Goal: Book appointment/travel/reservation

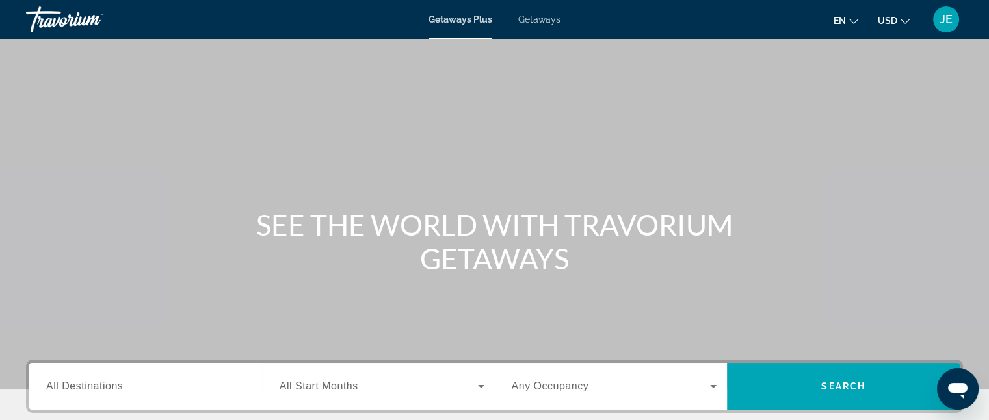
click at [541, 14] on span "Getaways" at bounding box center [539, 19] width 42 height 10
click at [109, 392] on span "All Destinations" at bounding box center [84, 386] width 77 height 11
click at [109, 392] on input "Destination All Destinations" at bounding box center [148, 388] width 205 height 16
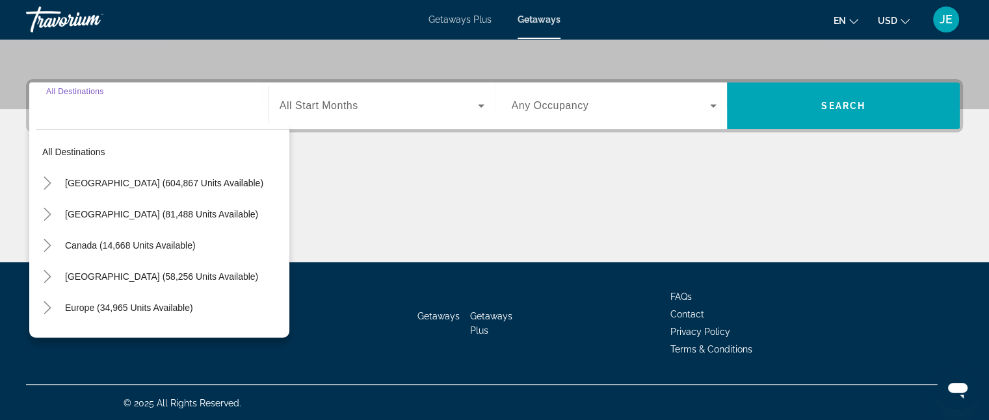
scroll to position [281, 0]
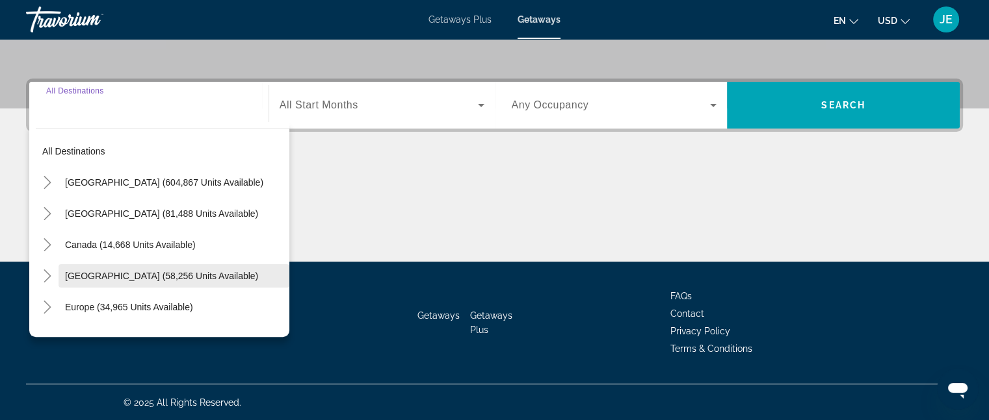
click at [125, 271] on span "Caribbean & Atlantic Islands (58,256 units available)" at bounding box center [161, 276] width 193 height 10
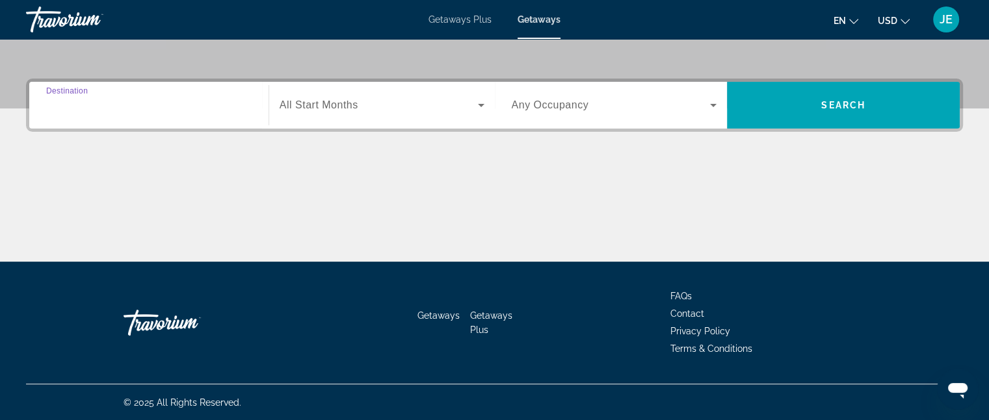
type input "**********"
click at [447, 102] on span "Search widget" at bounding box center [378, 105] width 198 height 16
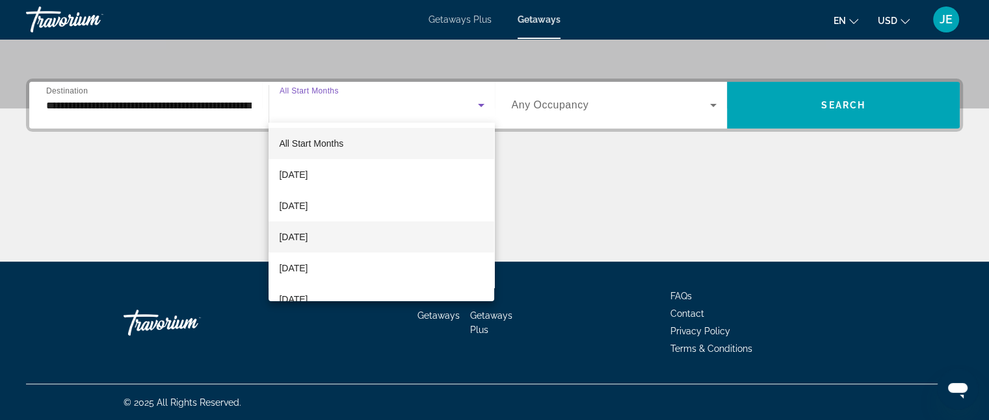
click at [352, 233] on mat-option "November 2025" at bounding box center [381, 237] width 226 height 31
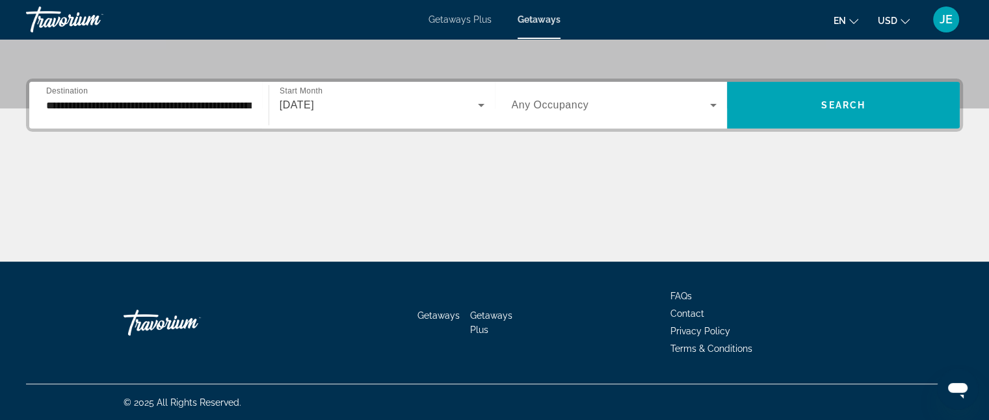
click at [614, 112] on div "Search widget" at bounding box center [613, 105] width 205 height 36
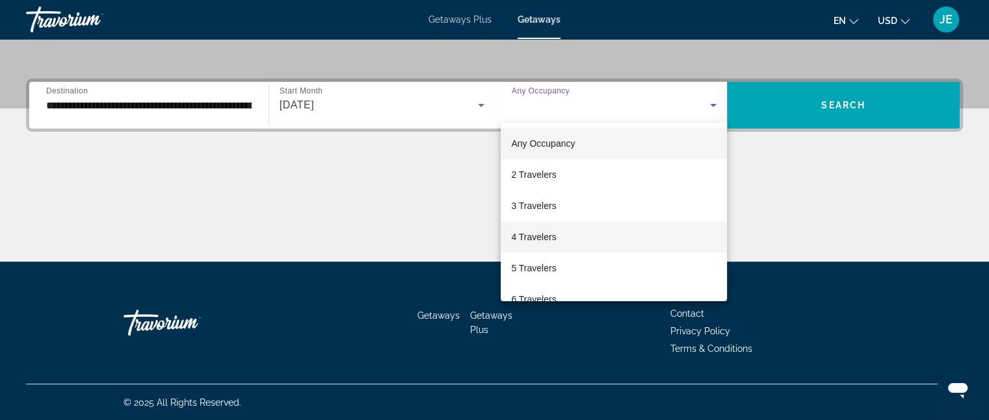
click at [543, 231] on span "4 Travelers" at bounding box center [533, 237] width 45 height 16
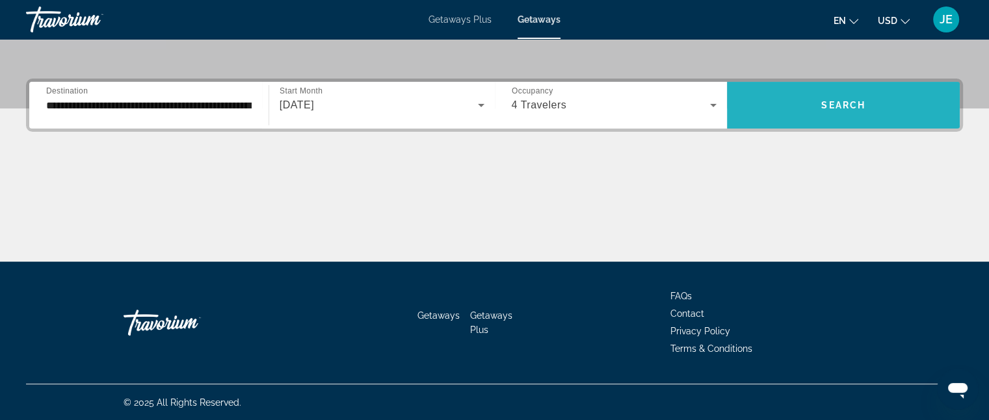
click at [858, 101] on span "Search" at bounding box center [843, 105] width 44 height 10
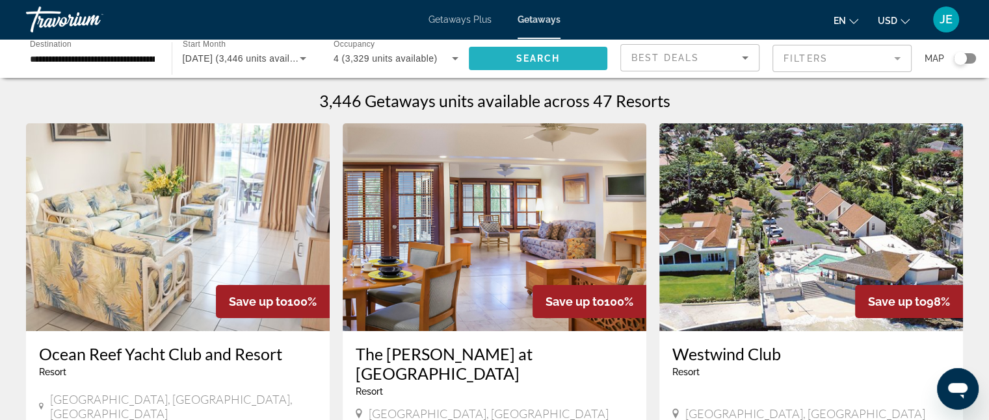
click at [572, 51] on span "Search widget" at bounding box center [538, 58] width 139 height 31
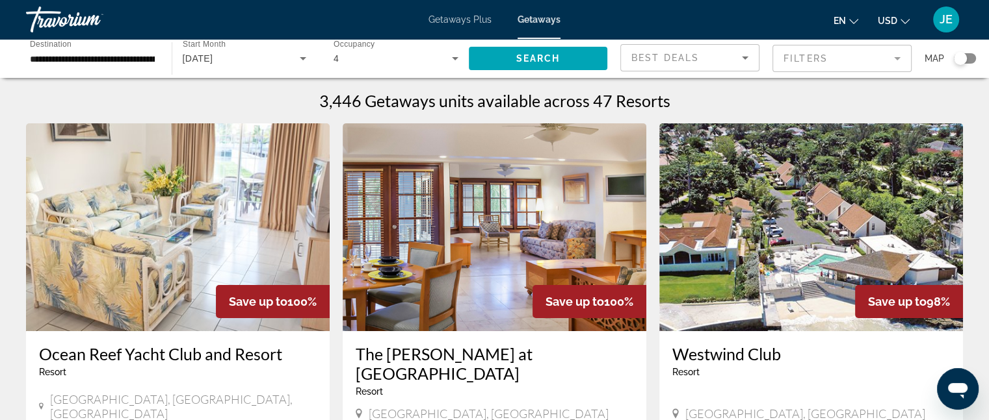
click at [897, 60] on mat-form-field "Filters" at bounding box center [841, 58] width 139 height 27
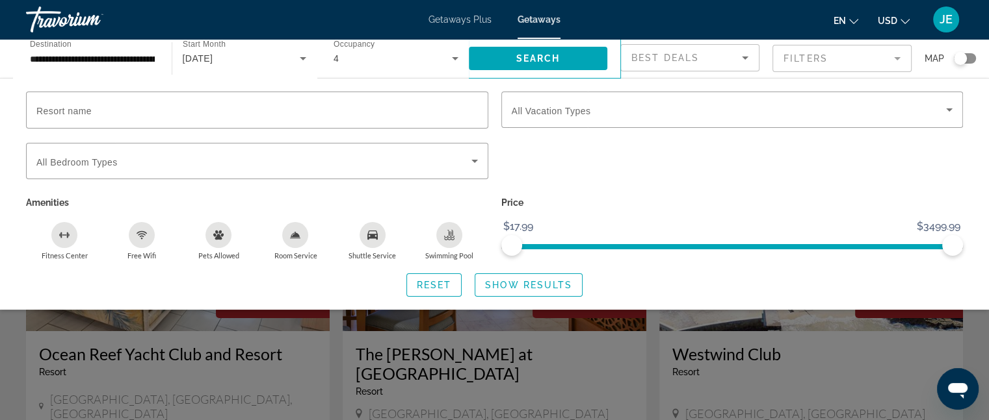
click at [804, 53] on mat-form-field "Filters" at bounding box center [841, 58] width 139 height 27
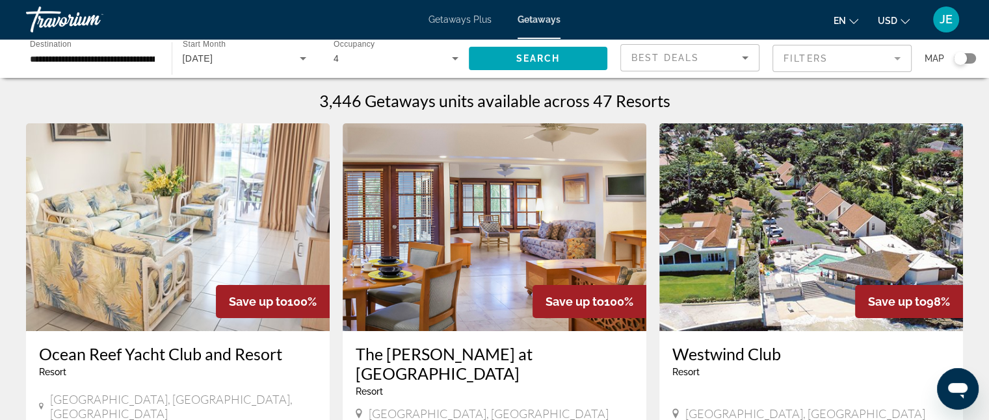
click at [804, 53] on mat-form-field "Filters" at bounding box center [841, 58] width 139 height 27
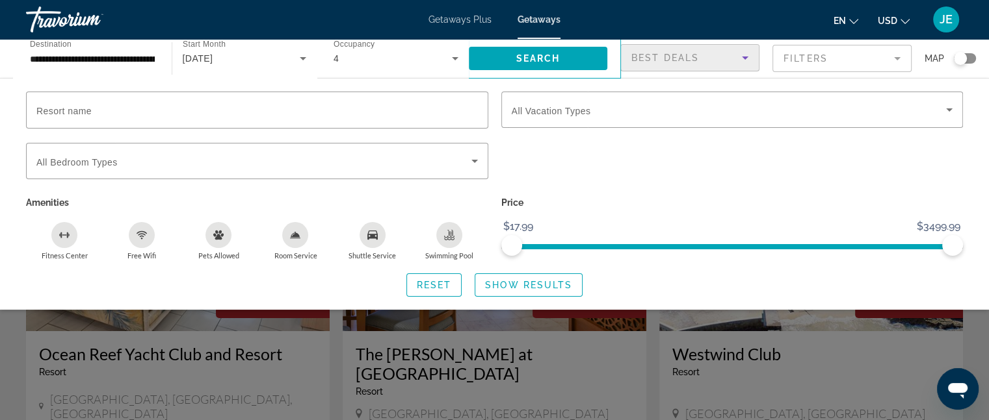
click at [664, 53] on span "Best Deals" at bounding box center [665, 58] width 68 height 10
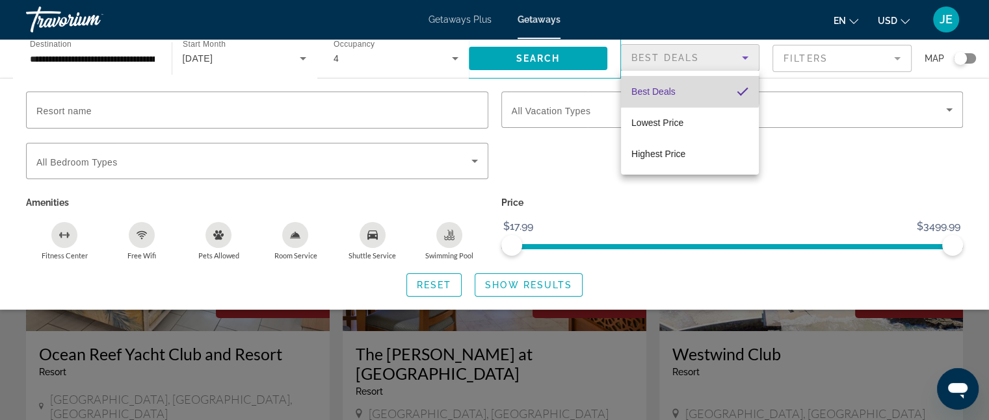
click at [658, 84] on span "Best Deals" at bounding box center [653, 92] width 44 height 16
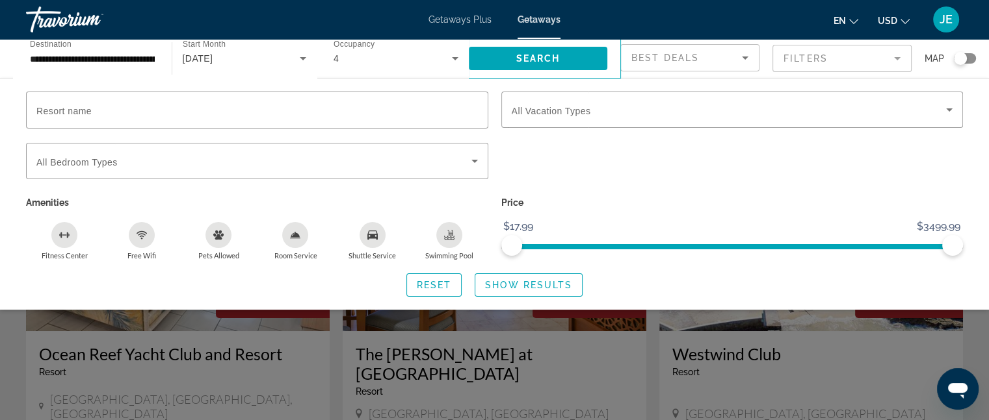
click at [790, 49] on mat-form-field "Filters" at bounding box center [841, 58] width 139 height 27
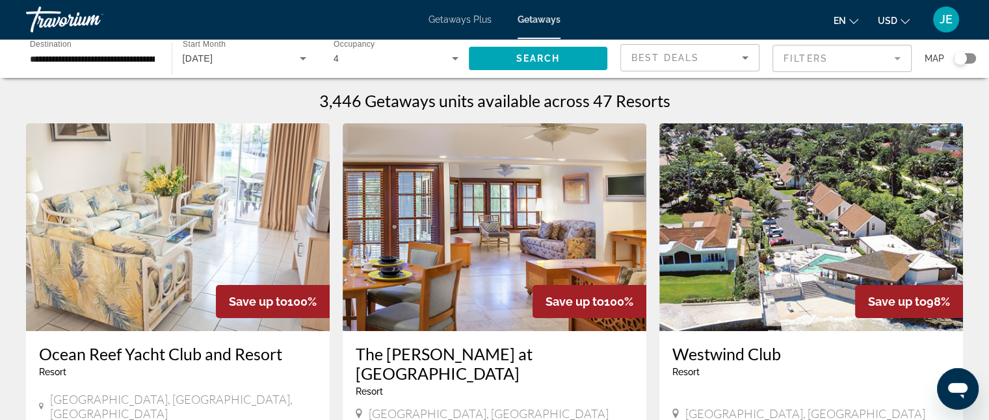
click at [790, 49] on mat-form-field "Filters" at bounding box center [841, 58] width 139 height 27
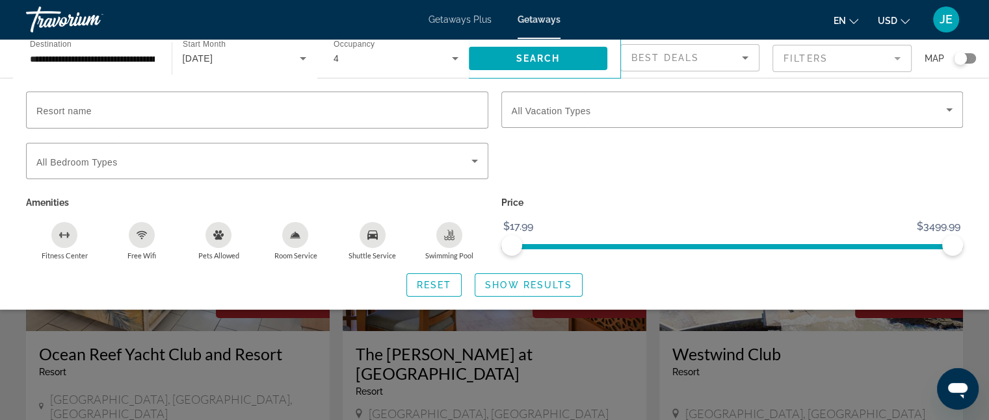
click at [790, 49] on mat-form-field "Filters" at bounding box center [841, 58] width 139 height 27
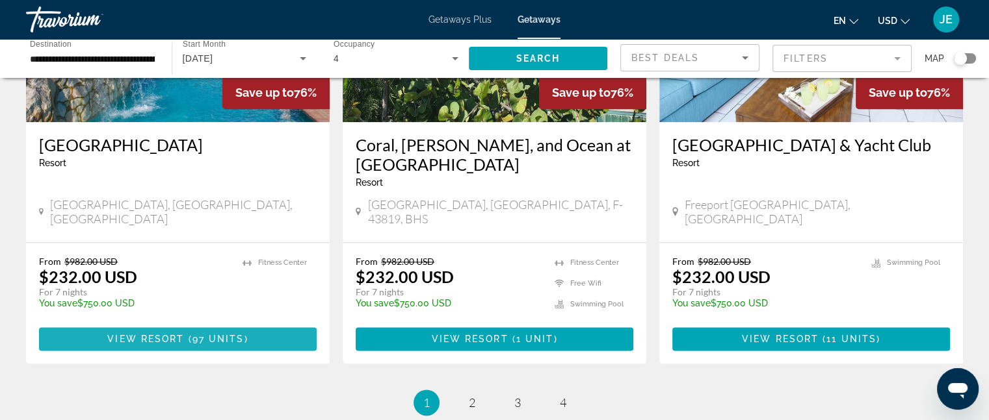
scroll to position [1573, 0]
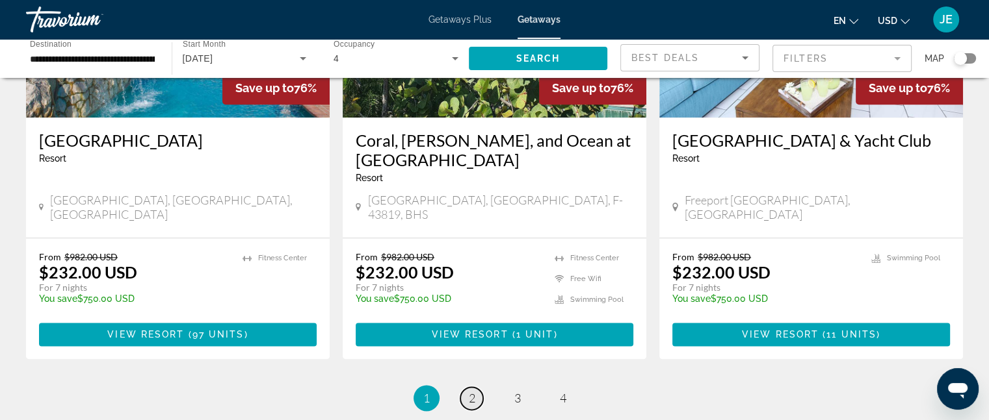
click at [471, 391] on span "2" at bounding box center [472, 398] width 6 height 14
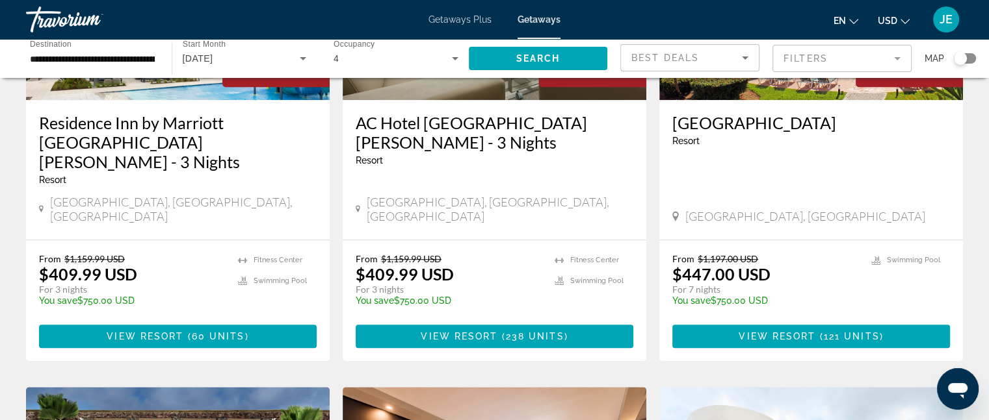
scroll to position [1150, 0]
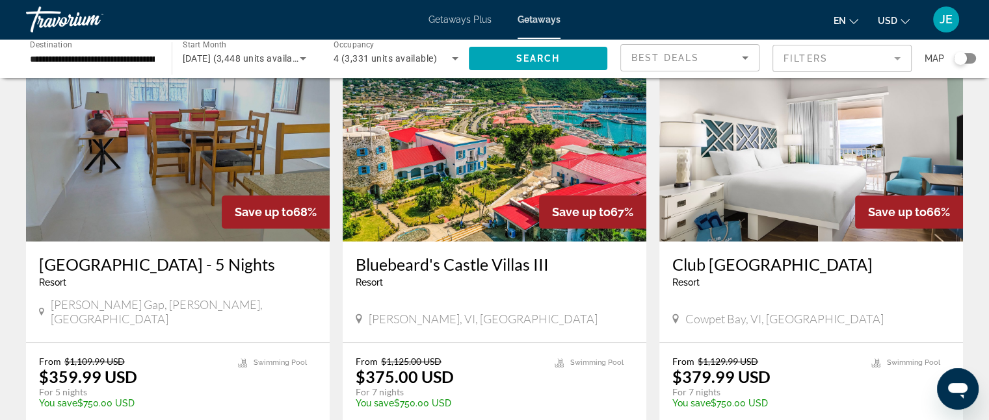
scroll to position [615, 0]
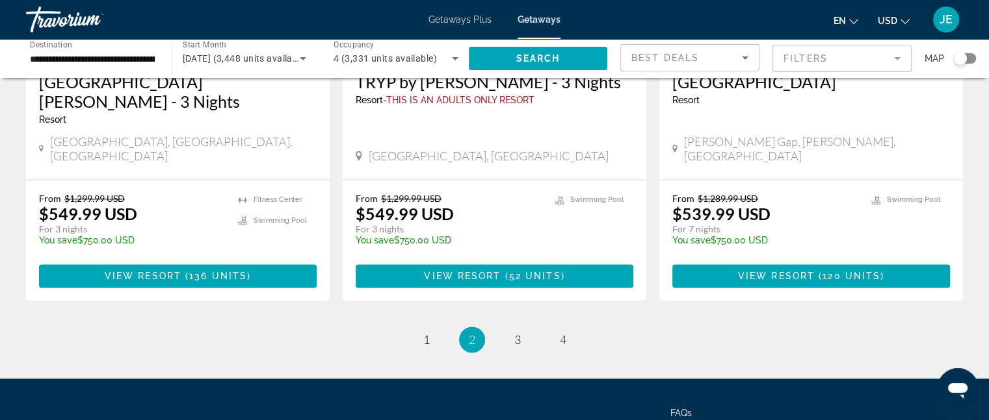
scroll to position [1698, 0]
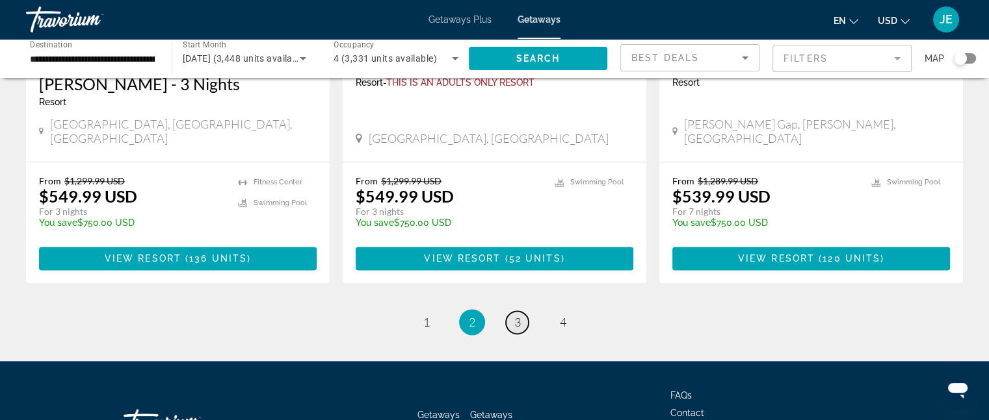
click at [519, 315] on span "3" at bounding box center [517, 322] width 6 height 14
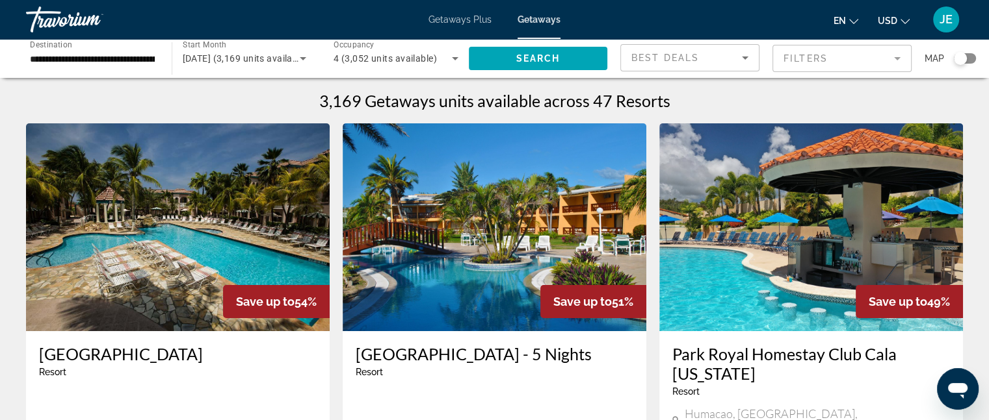
click at [862, 365] on h3 "Park Royal Homestay Club Cala Puerto Rico" at bounding box center [811, 363] width 278 height 39
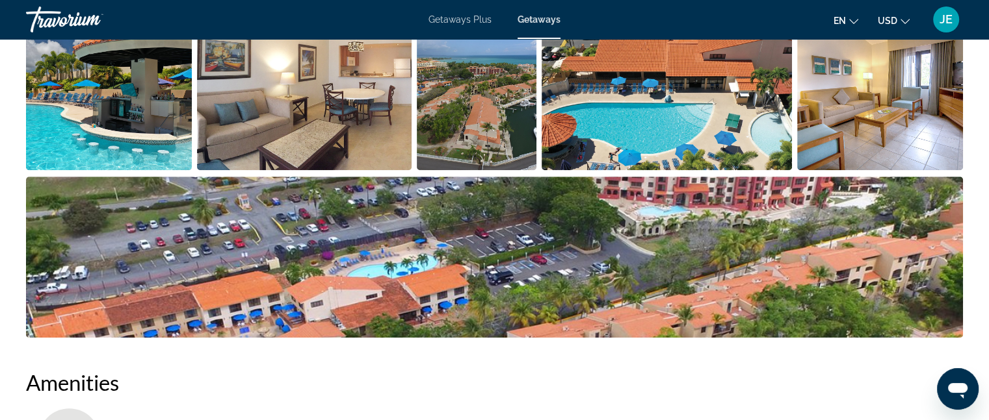
scroll to position [797, 0]
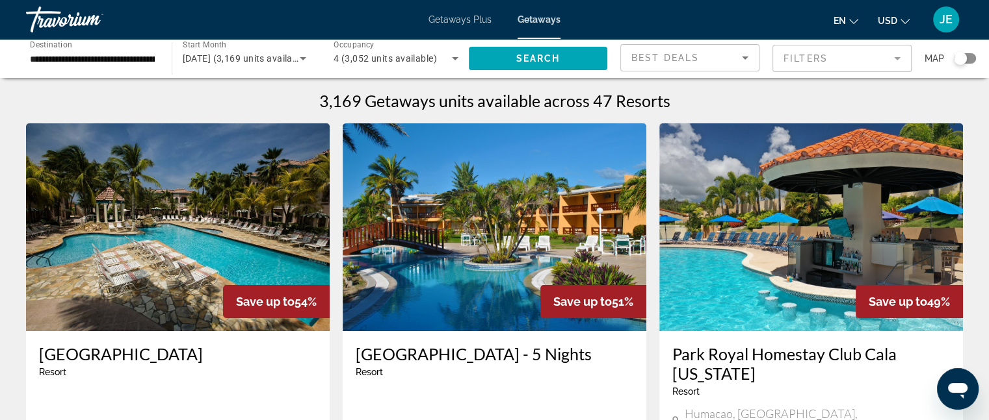
click at [470, 15] on span "Getaways Plus" at bounding box center [459, 19] width 63 height 10
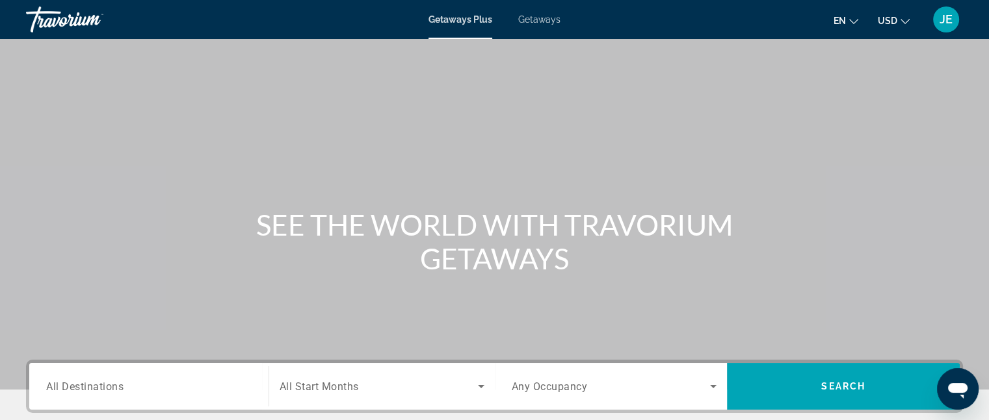
click at [545, 16] on span "Getaways" at bounding box center [539, 19] width 42 height 10
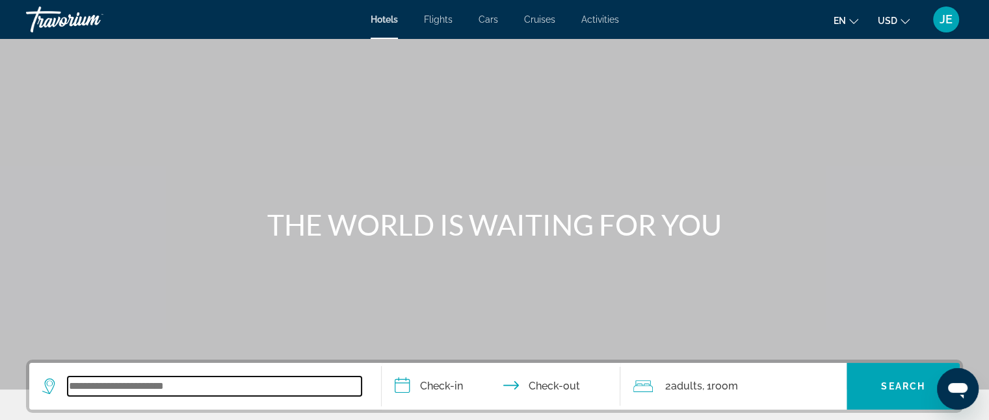
drag, startPoint x: 318, startPoint y: 385, endPoint x: 304, endPoint y: 389, distance: 14.8
click at [304, 389] on input "Search widget" at bounding box center [215, 386] width 294 height 19
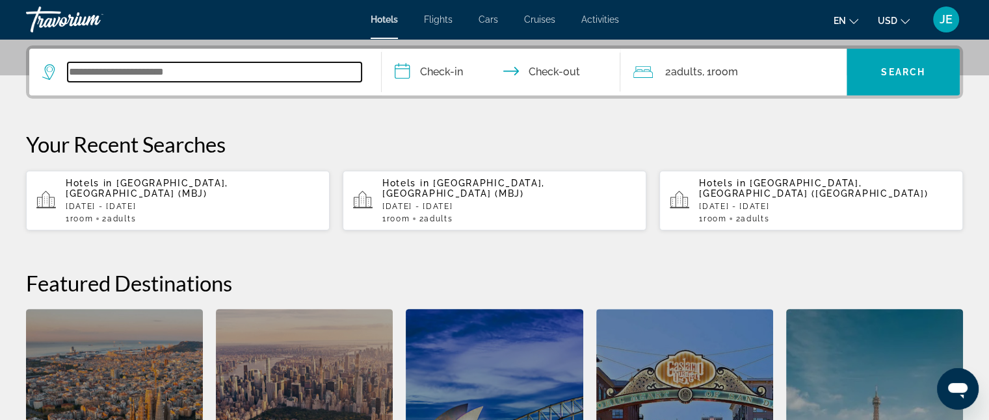
scroll to position [317, 0]
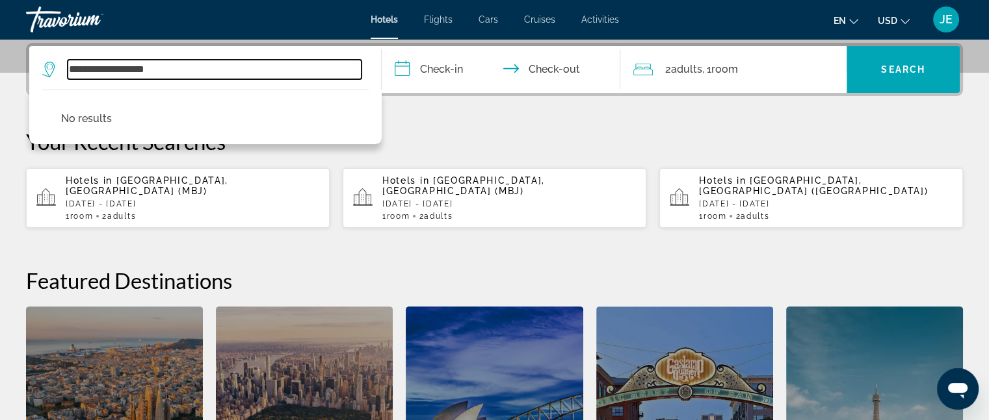
type input "**********"
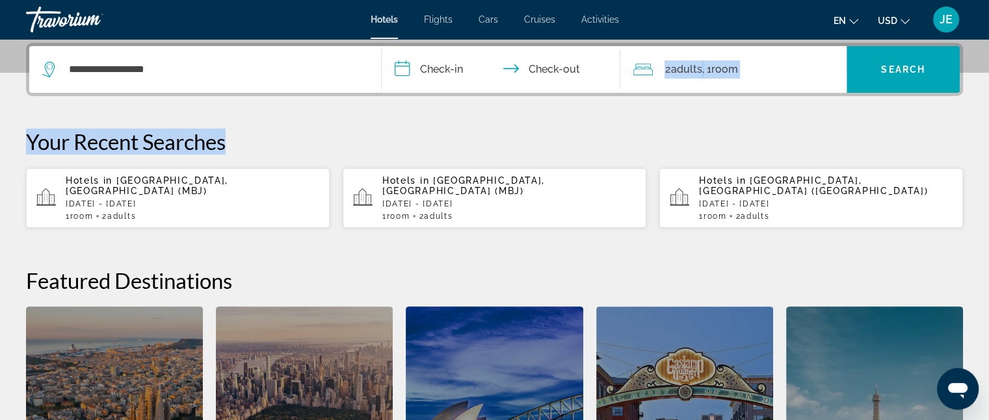
drag, startPoint x: 588, startPoint y: 133, endPoint x: 445, endPoint y: 92, distance: 148.7
click at [445, 92] on div "**********" at bounding box center [494, 294] width 989 height 502
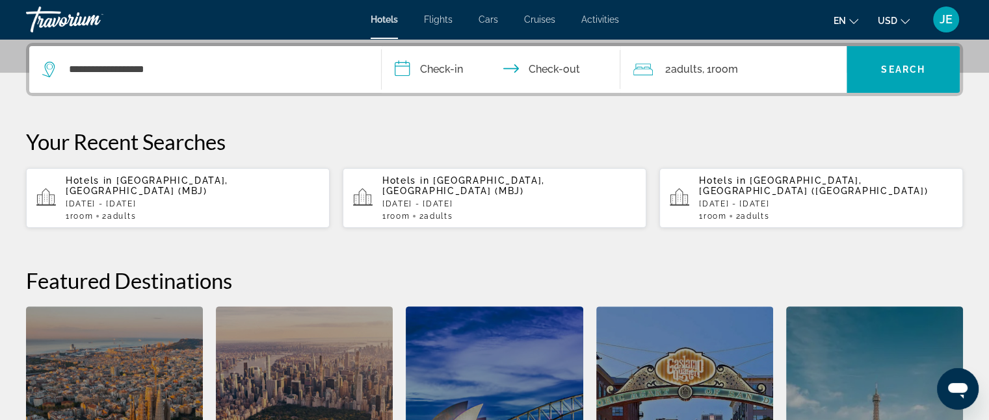
drag, startPoint x: 432, startPoint y: 68, endPoint x: 417, endPoint y: 68, distance: 14.9
click at [417, 68] on input "**********" at bounding box center [503, 71] width 244 height 51
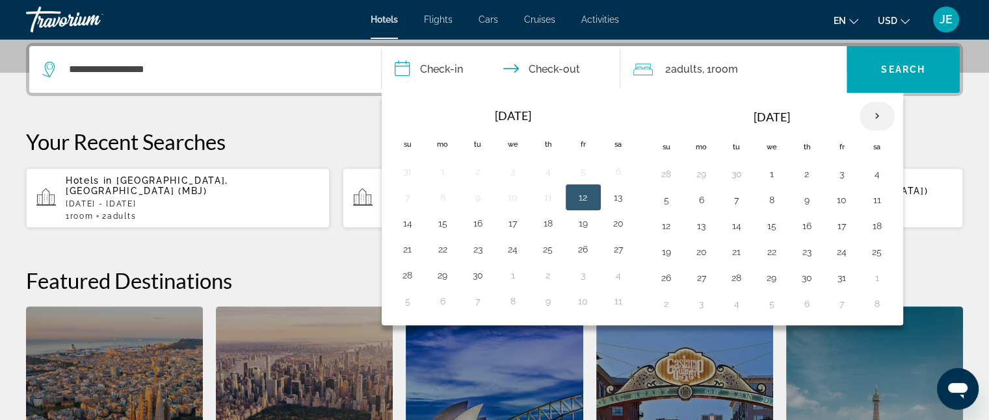
click at [875, 115] on th "Next month" at bounding box center [876, 116] width 35 height 29
click at [742, 248] on button "18" at bounding box center [736, 252] width 21 height 18
drag, startPoint x: 714, startPoint y: 241, endPoint x: 777, endPoint y: 256, distance: 64.8
click at [777, 256] on table "[DATE] Su Mo Tu We Th Fr Sa 26 27 28 29 30 31 1 2 3 4 5 6 7 8 9 10 11 12 13 14 …" at bounding box center [772, 209] width 246 height 216
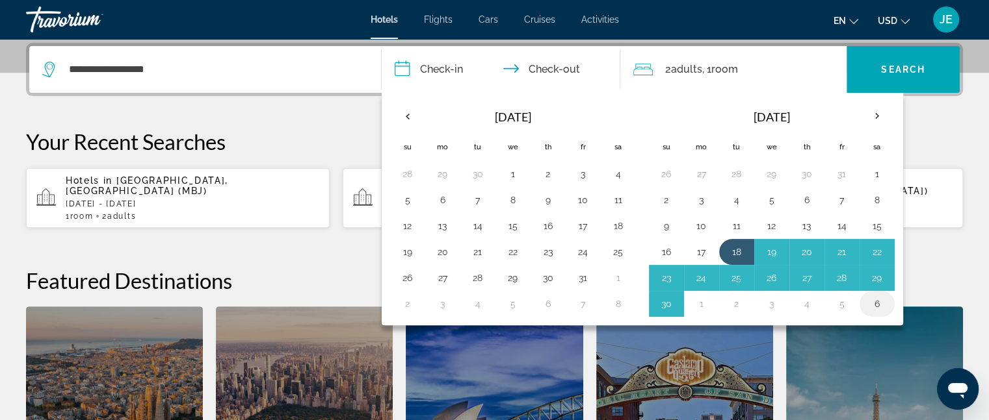
click at [381, 46] on button "**********" at bounding box center [500, 69] width 239 height 47
